Goal: Task Accomplishment & Management: Manage account settings

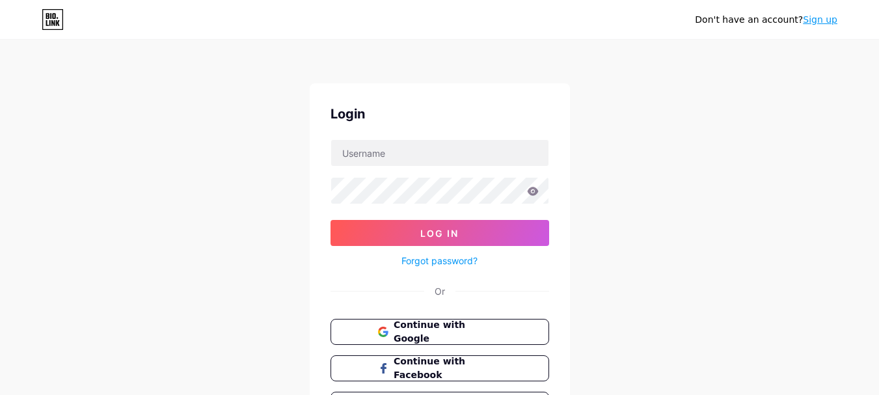
type input "[EMAIL_ADDRESS][DOMAIN_NAME]"
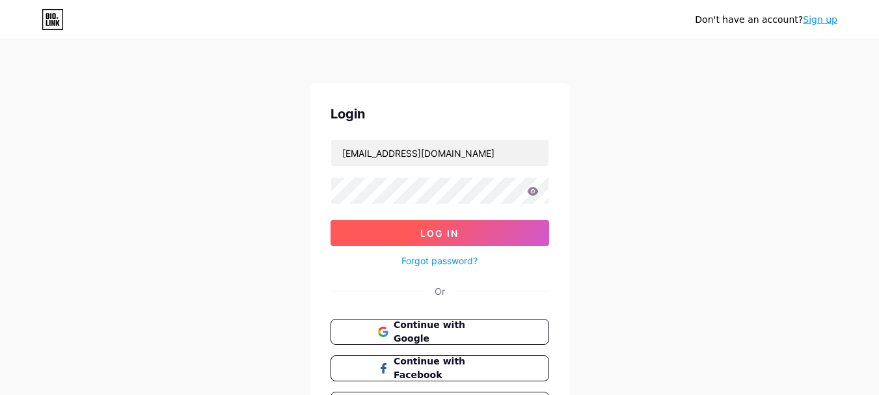
click at [455, 230] on span "Log In" at bounding box center [439, 233] width 38 height 11
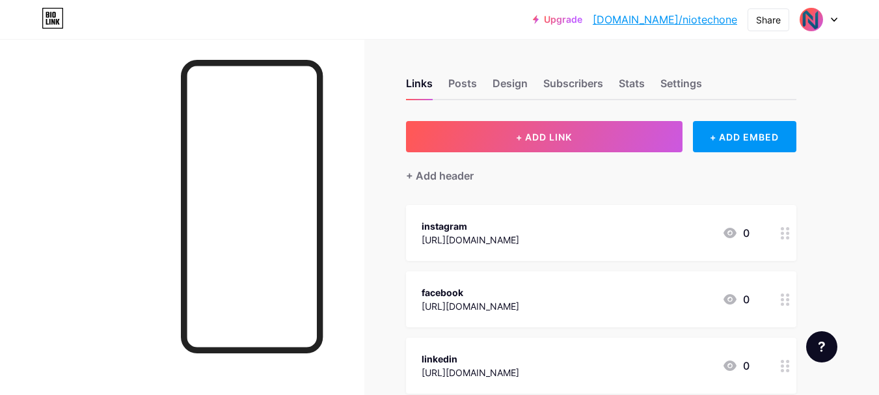
click at [815, 16] on img at bounding box center [811, 19] width 21 height 21
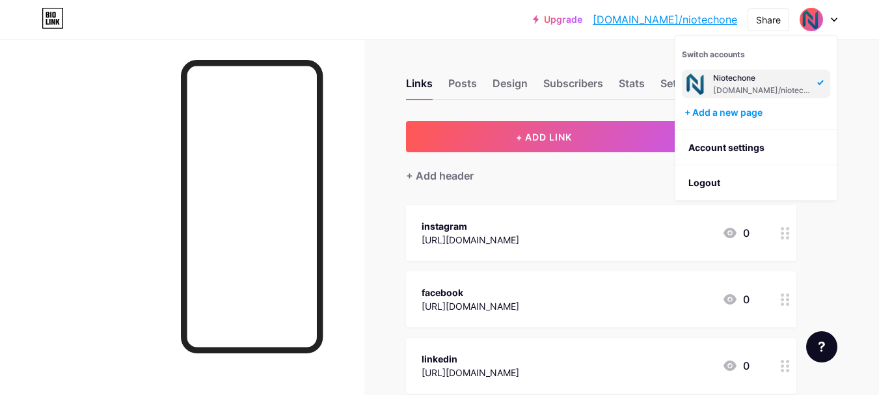
click at [464, 75] on div "Links Posts Design Subscribers Stats Settings" at bounding box center [601, 78] width 390 height 46
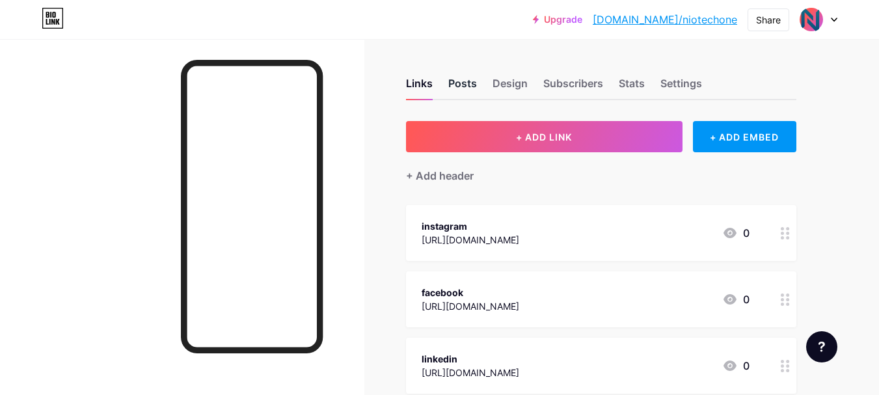
click at [462, 81] on div "Posts" at bounding box center [462, 86] width 29 height 23
